Goal: Information Seeking & Learning: Learn about a topic

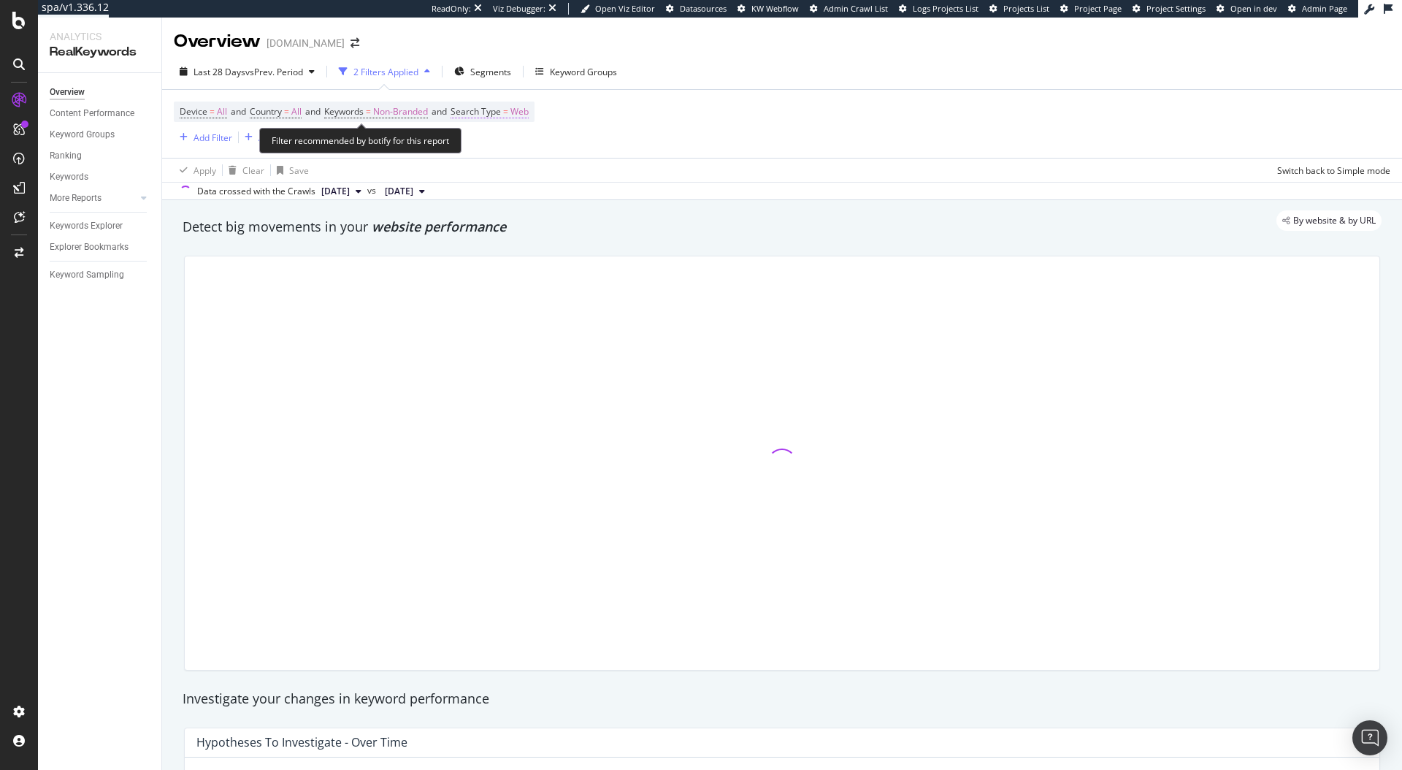
click at [500, 117] on span "Search Type" at bounding box center [476, 111] width 50 height 12
click at [500, 150] on div "Web" at bounding box center [558, 145] width 161 height 23
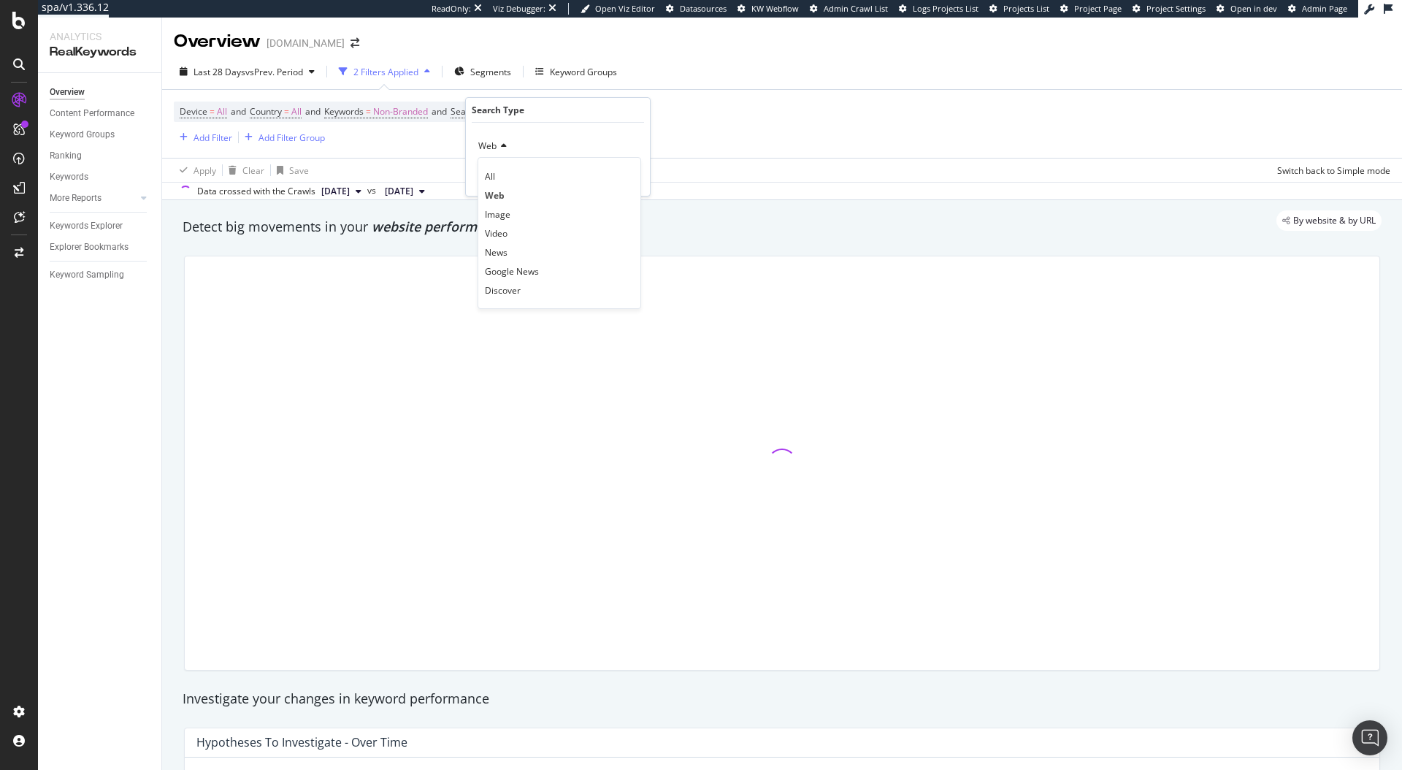
click at [785, 121] on div "Device = All and Country = All and Keywords = Non-Branded and Search Type = Web…" at bounding box center [782, 124] width 1217 height 68
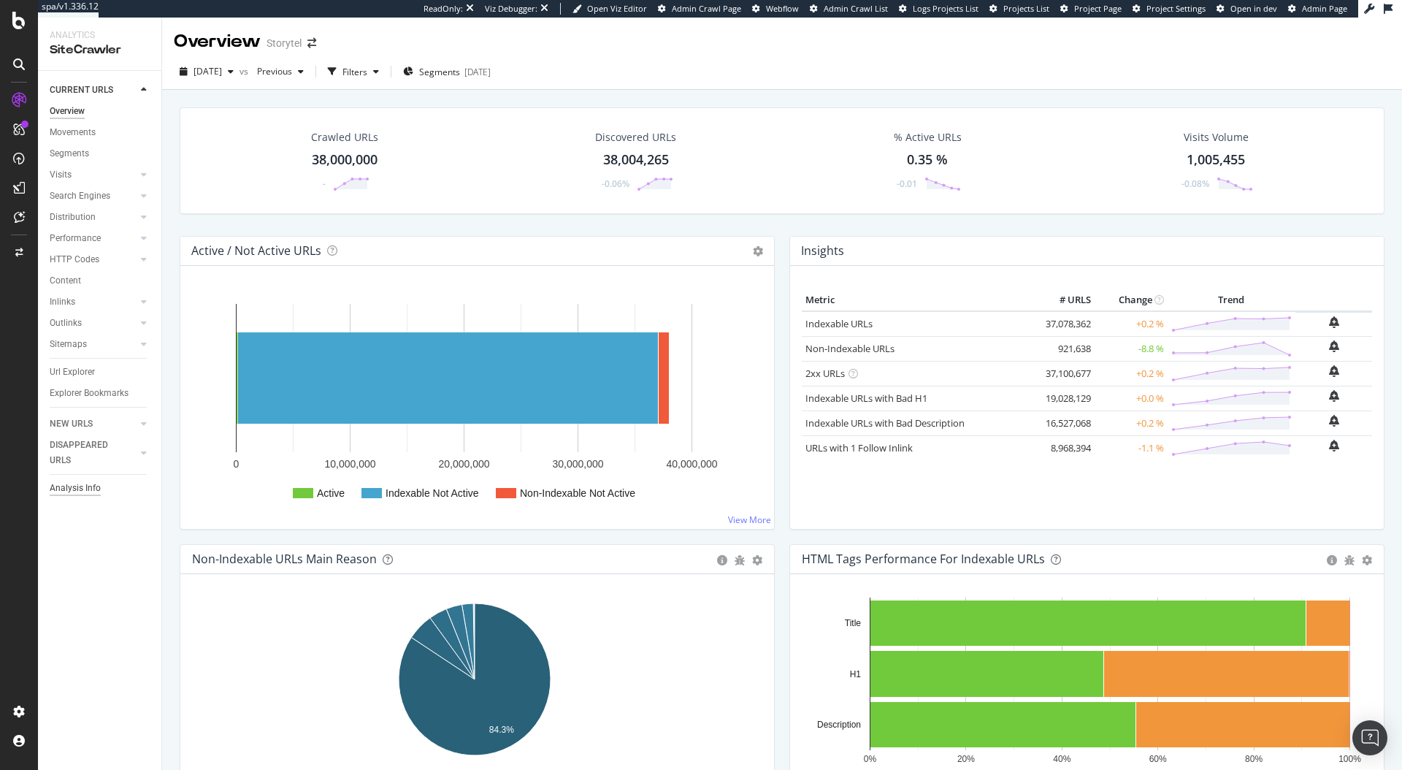
click at [81, 491] on div "Analysis Info" at bounding box center [75, 488] width 51 height 15
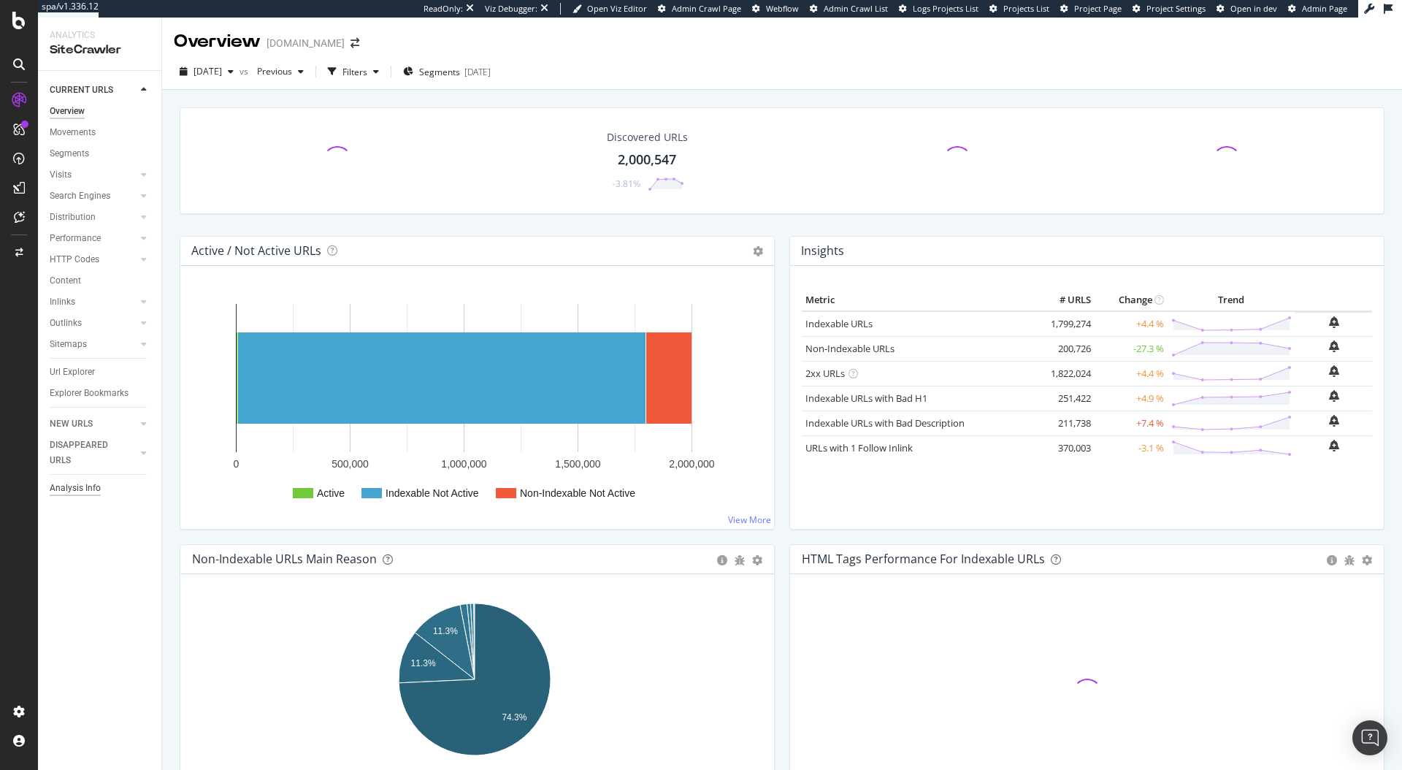
click at [87, 488] on div "Analysis Info" at bounding box center [75, 488] width 51 height 15
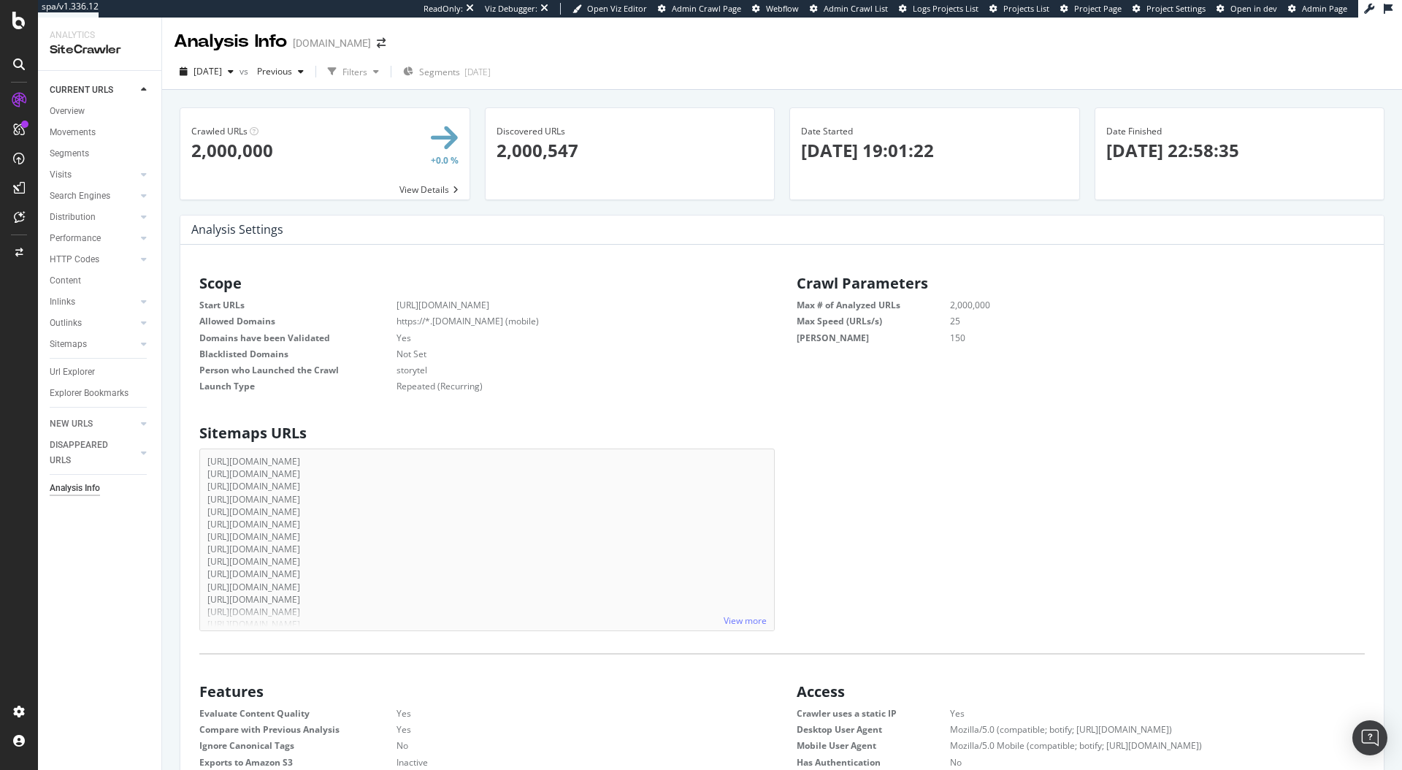
scroll to position [222, 557]
click at [82, 681] on div "Configure and access your website analyses" at bounding box center [132, 682] width 175 height 12
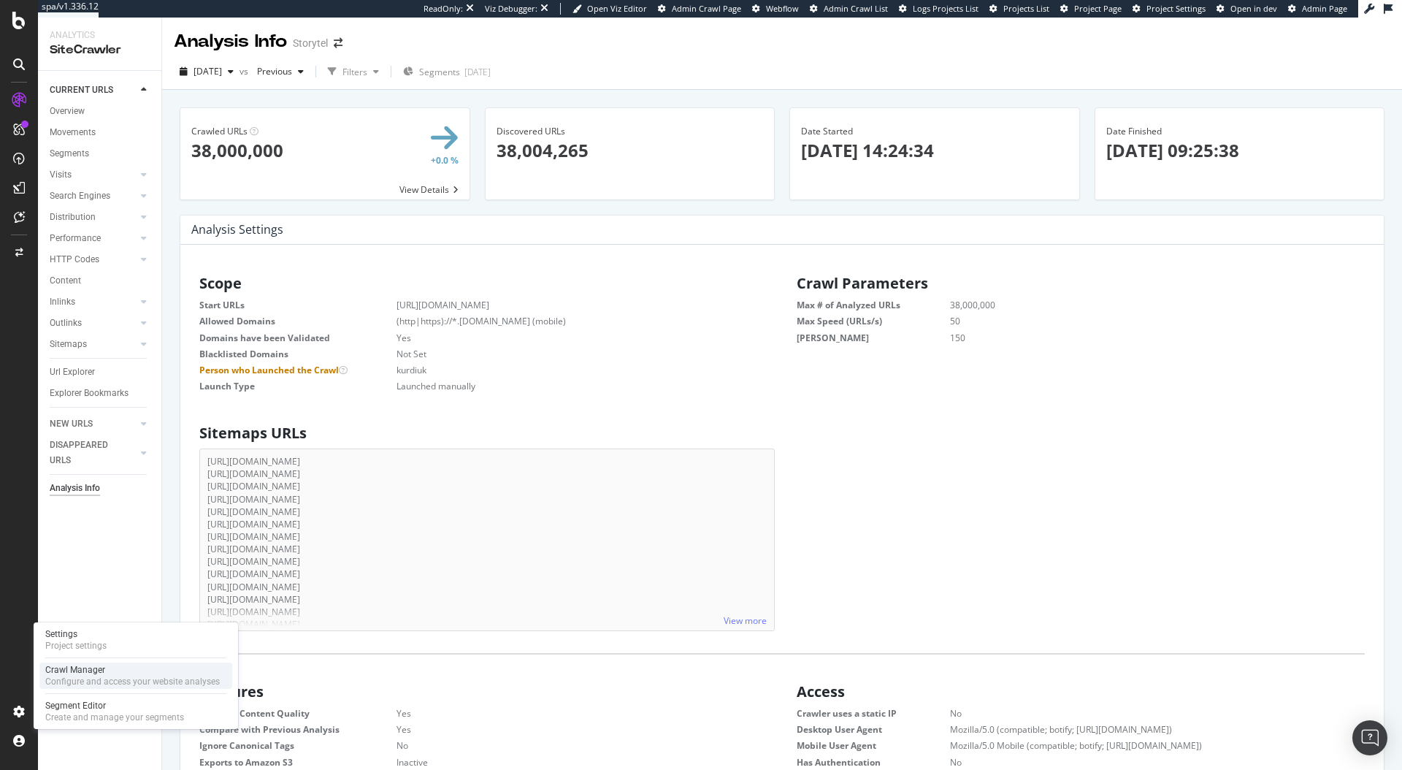
click at [140, 662] on div "Crawl Manager Configure and access your website analyses" at bounding box center [135, 675] width 193 height 26
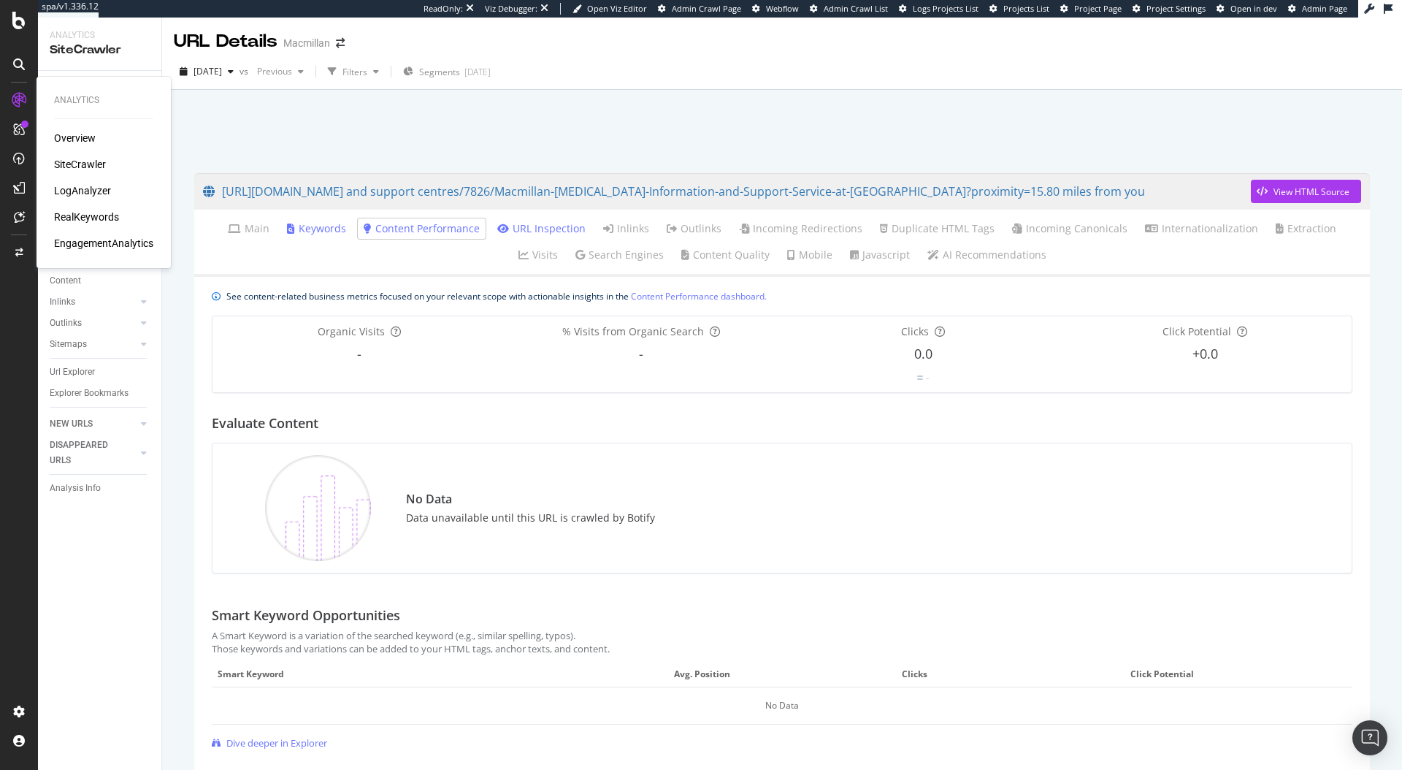
click at [91, 165] on div "SiteCrawler" at bounding box center [80, 164] width 52 height 15
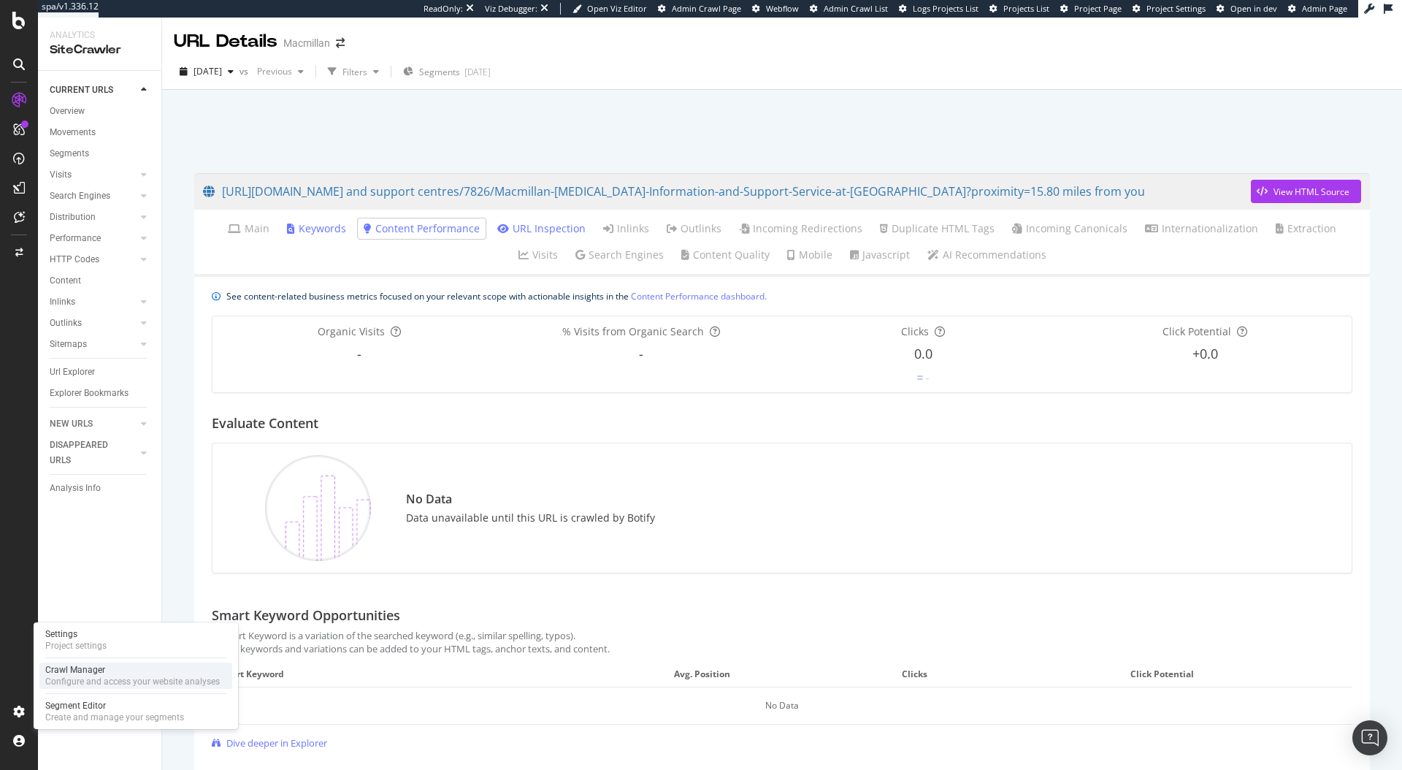
click at [83, 678] on div "Configure and access your website analyses" at bounding box center [132, 682] width 175 height 12
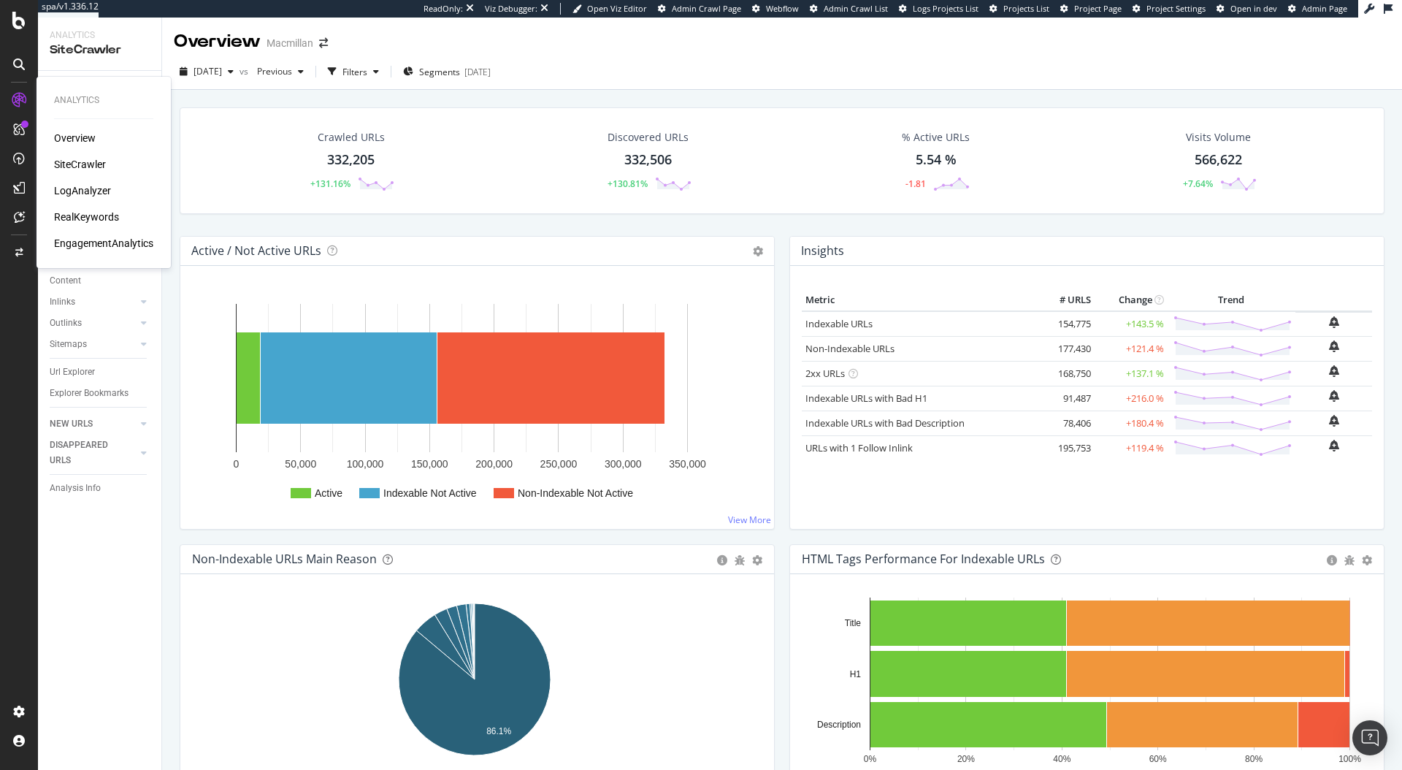
click at [75, 192] on div "LogAnalyzer" at bounding box center [82, 190] width 57 height 15
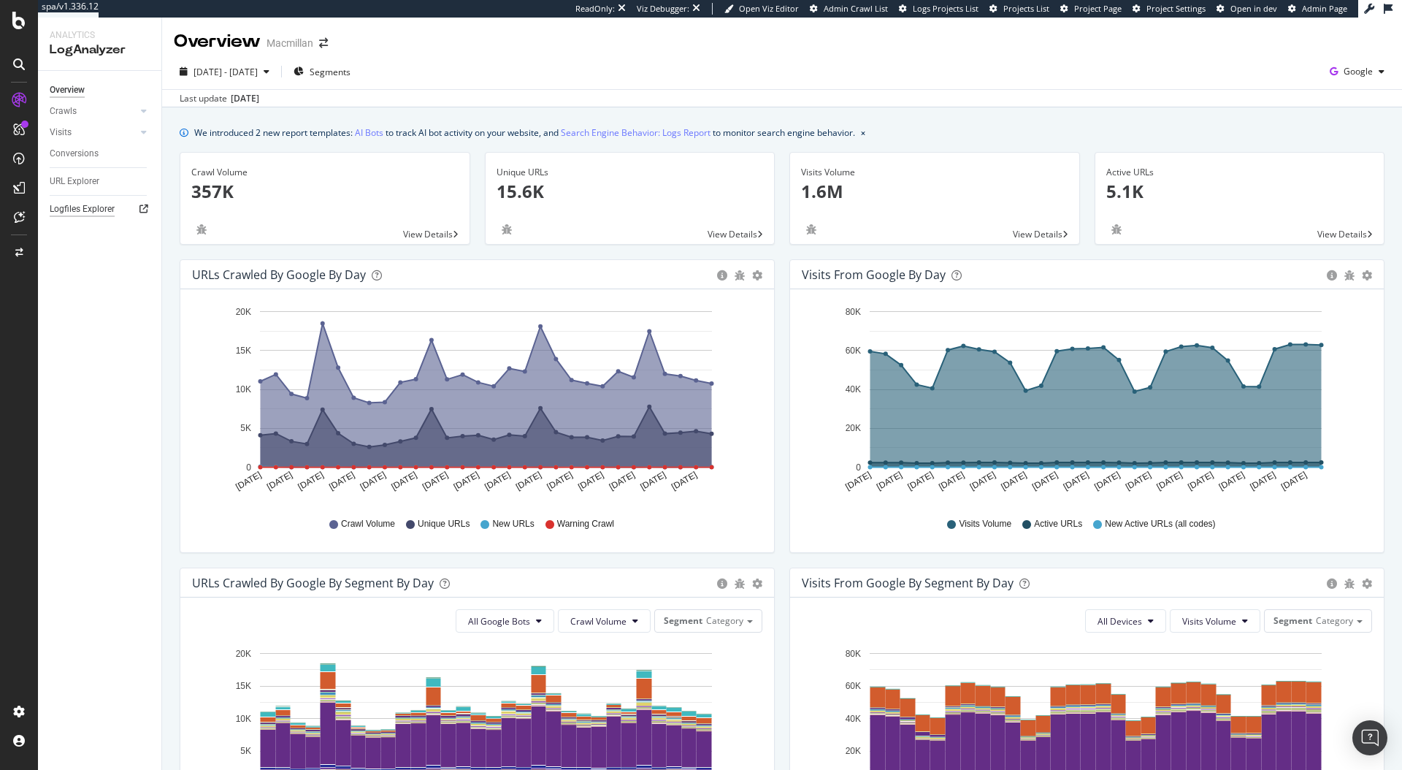
click at [109, 213] on div "Logfiles Explorer" at bounding box center [82, 209] width 65 height 15
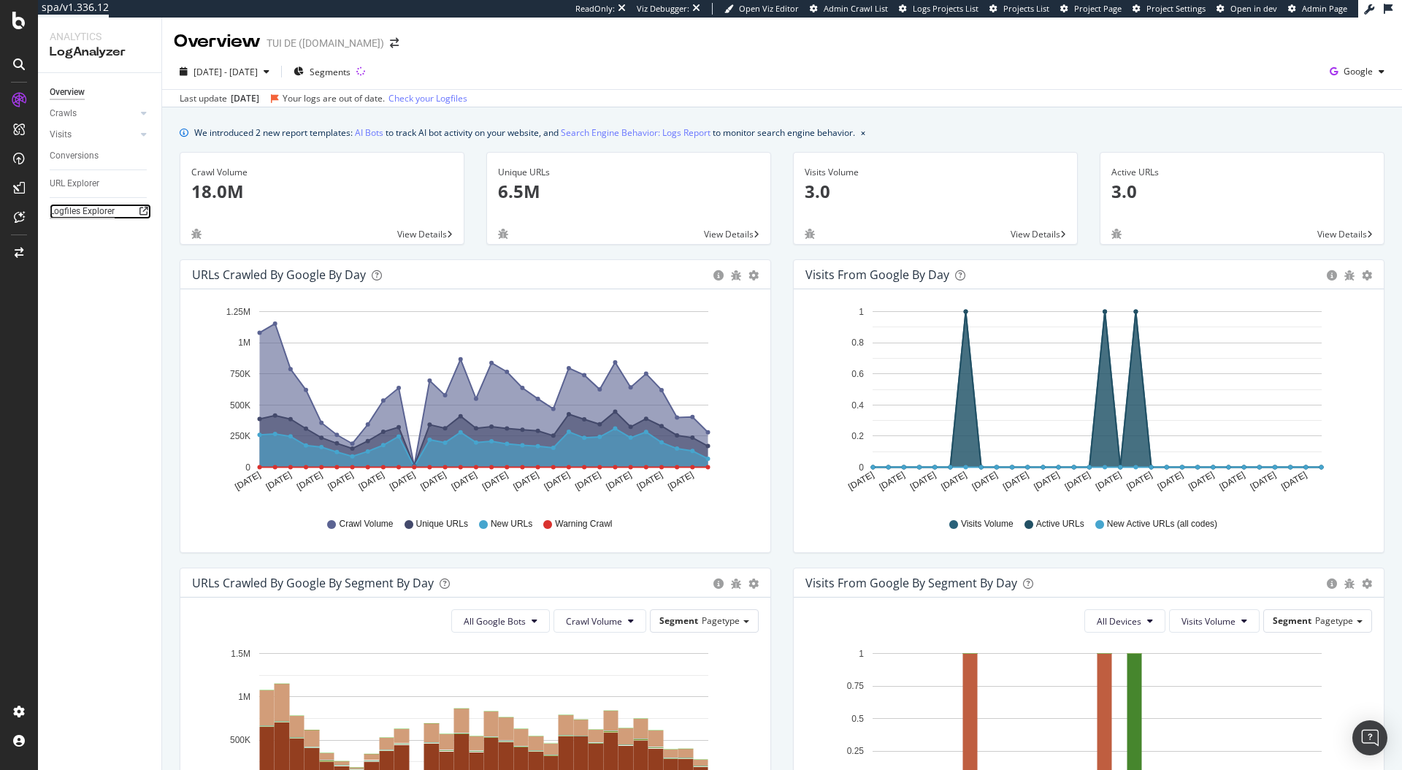
click at [80, 208] on div "Logfiles Explorer" at bounding box center [82, 211] width 65 height 15
click at [553, 61] on div "2025 Jul. 21st - Aug. 19th Segments Google" at bounding box center [782, 74] width 1240 height 29
click at [82, 212] on div "Logfiles Explorer" at bounding box center [82, 211] width 65 height 15
